Goal: Transaction & Acquisition: Purchase product/service

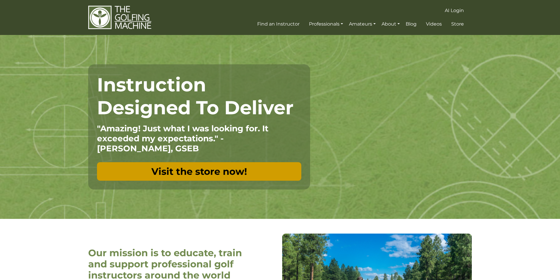
click at [207, 173] on link "Visit the store now!" at bounding box center [199, 171] width 204 height 19
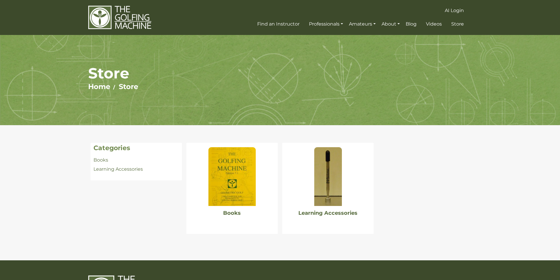
click at [355, 185] on div at bounding box center [327, 174] width 91 height 63
click at [341, 184] on img at bounding box center [328, 176] width 28 height 59
click at [243, 191] on img at bounding box center [231, 176] width 47 height 59
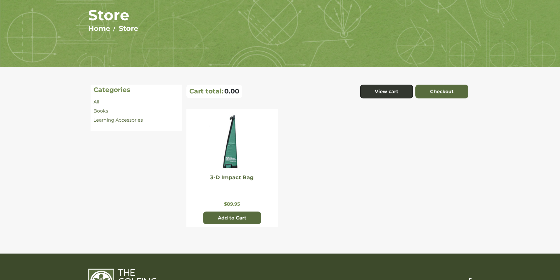
scroll to position [59, 0]
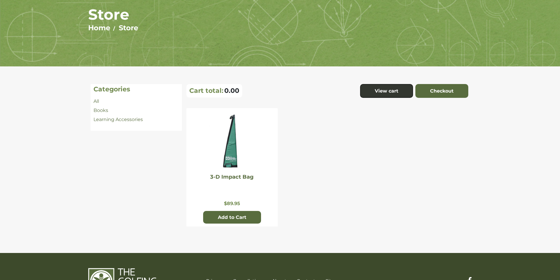
click at [238, 154] on img at bounding box center [231, 142] width 47 height 59
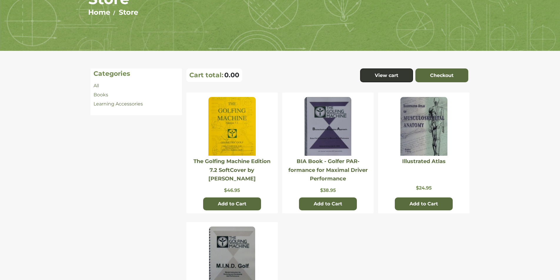
scroll to position [88, 0]
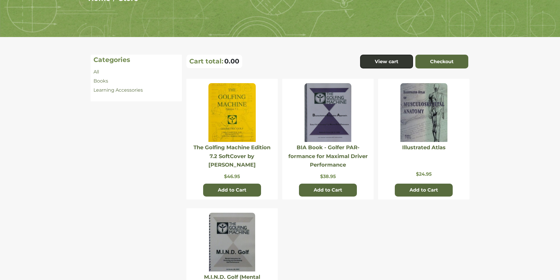
click at [307, 70] on div "Cart total: 0.00" at bounding box center [256, 63] width 144 height 16
click at [319, 100] on img at bounding box center [328, 112] width 47 height 59
click at [253, 115] on img at bounding box center [231, 112] width 47 height 59
